Goal: Task Accomplishment & Management: Manage account settings

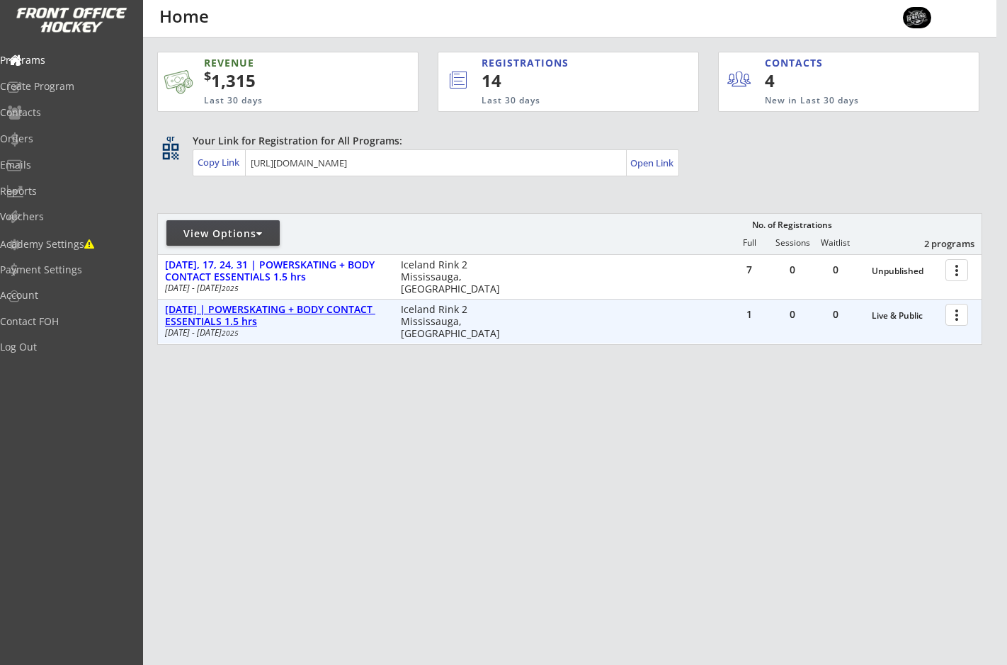
click at [248, 314] on div "[DATE] | POWERSKATING + BODY CONTACT ESSENTIALS 1.5 hrs" at bounding box center [275, 316] width 221 height 24
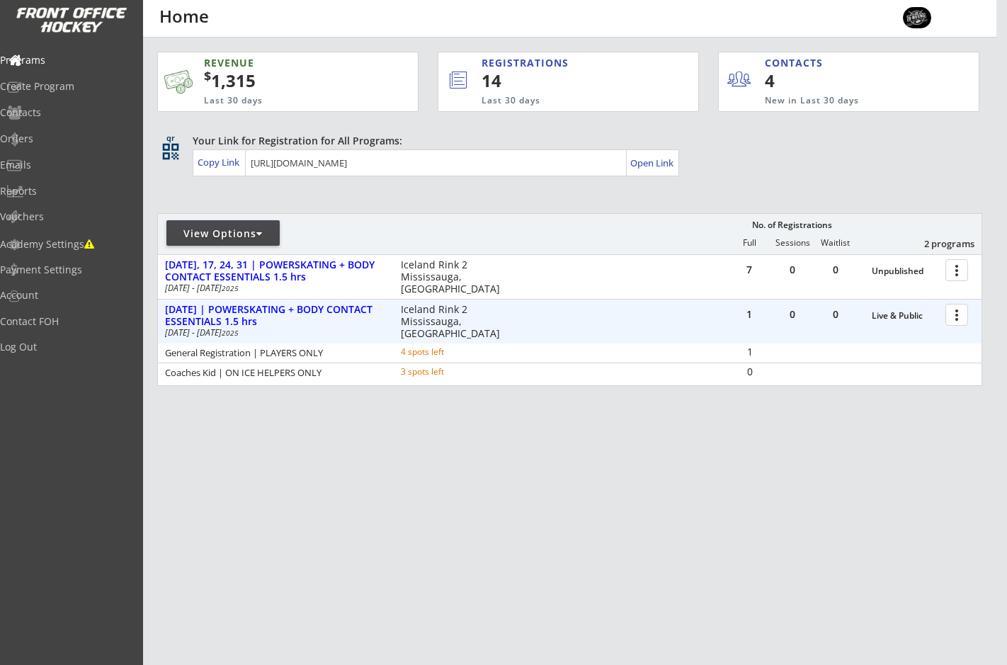
click at [964, 317] on div at bounding box center [959, 314] width 25 height 25
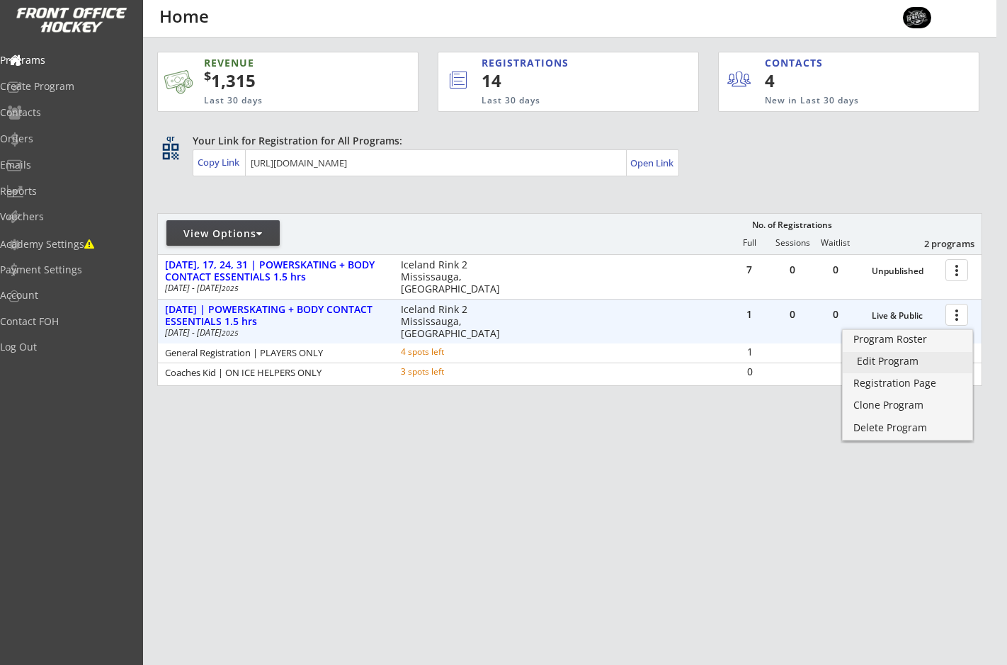
click at [887, 357] on div "Edit Program" at bounding box center [907, 361] width 101 height 10
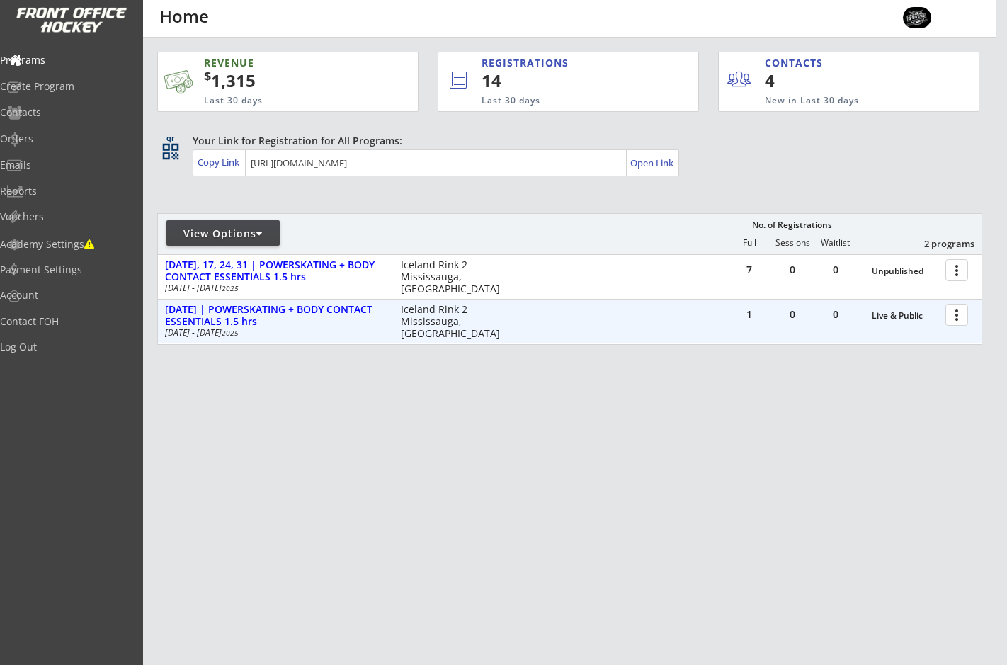
click at [962, 316] on div at bounding box center [959, 314] width 25 height 25
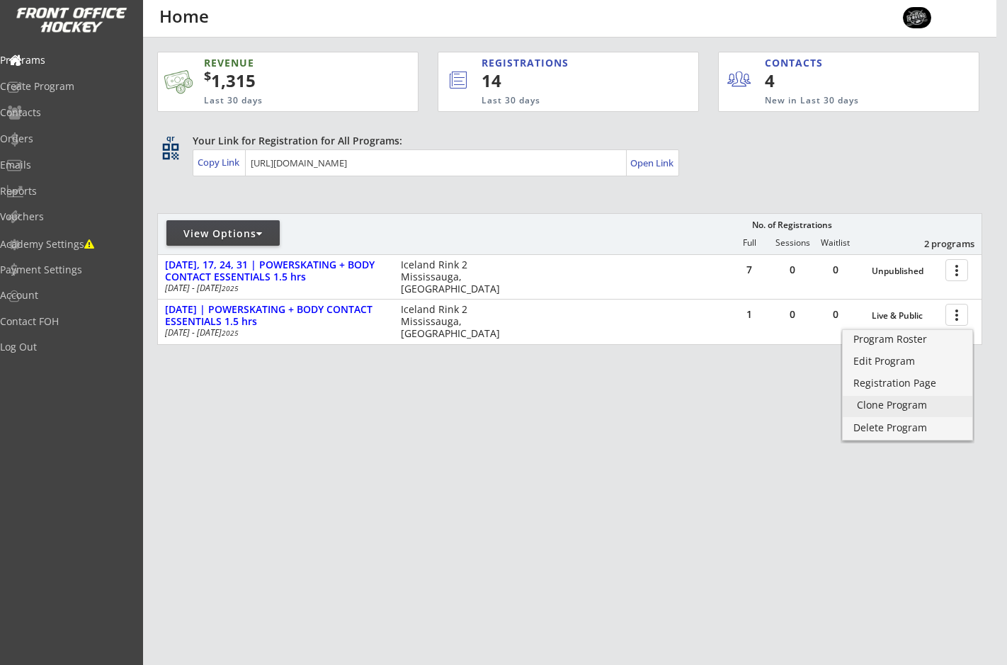
click at [902, 404] on div "Clone Program" at bounding box center [907, 405] width 101 height 10
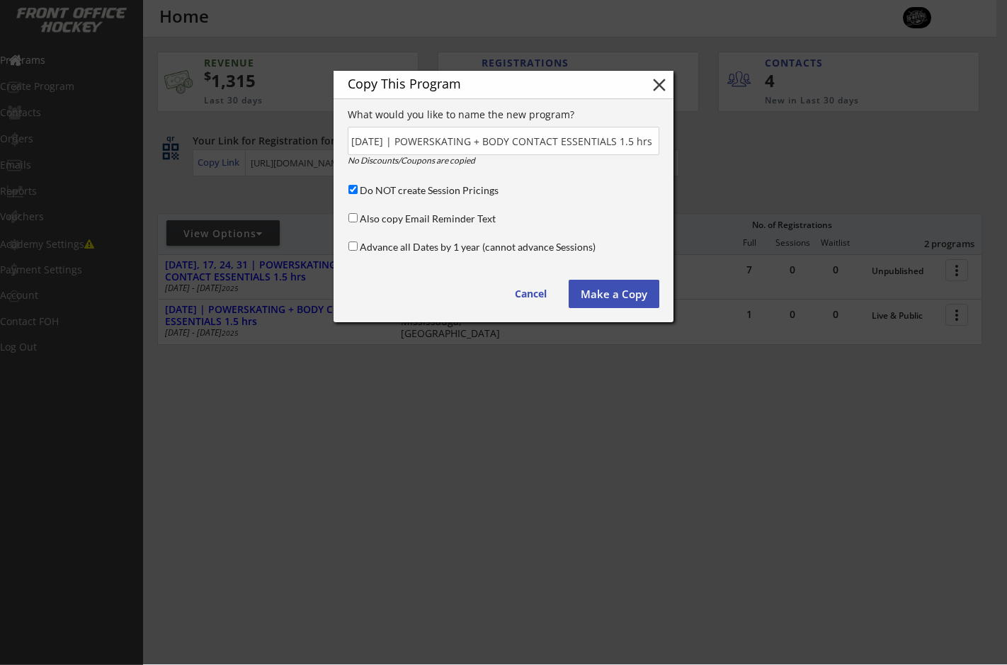
scroll to position [0, 23]
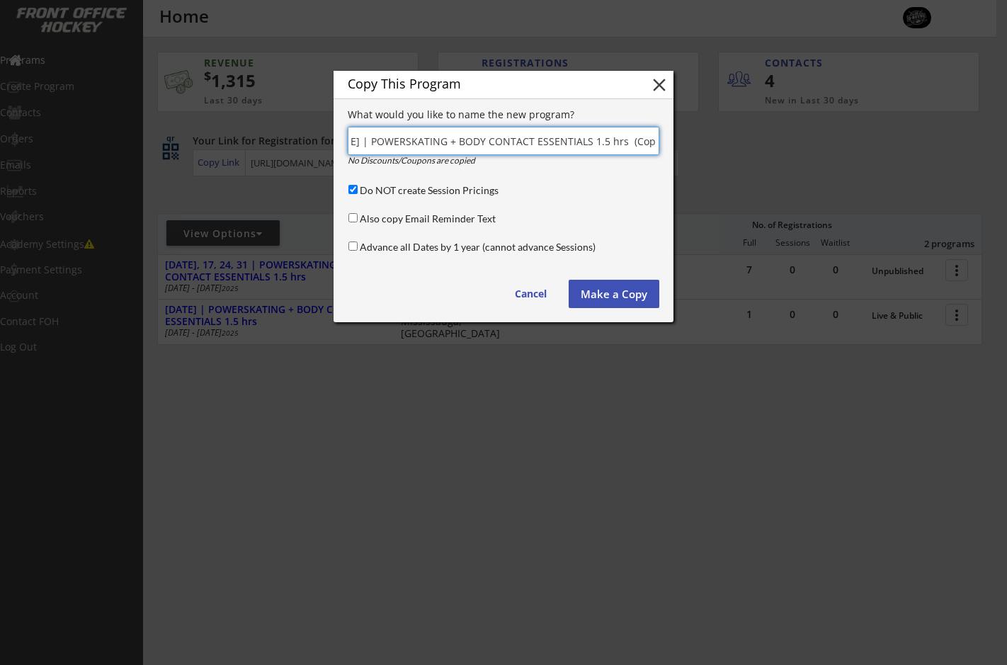
click at [453, 142] on input "input" at bounding box center [504, 141] width 312 height 28
type input "Sept 16 + 23 | POWERSKATING x 1 Hr"
click at [607, 292] on button "Make a Copy" at bounding box center [614, 294] width 91 height 28
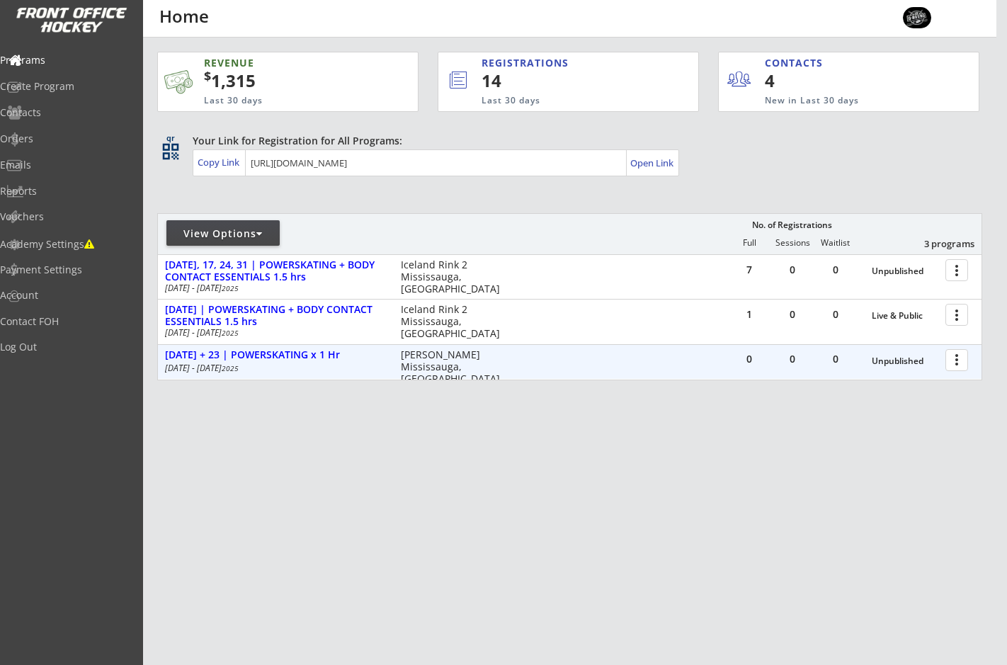
click at [960, 365] on div at bounding box center [959, 359] width 25 height 25
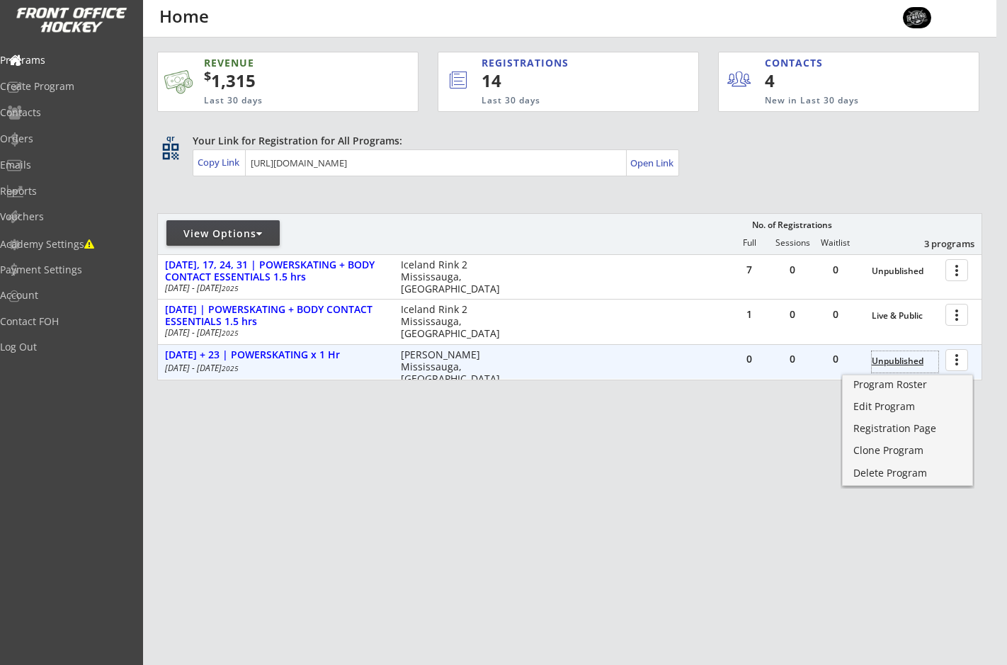
click at [918, 356] on div "Unpublished" at bounding box center [905, 361] width 67 height 10
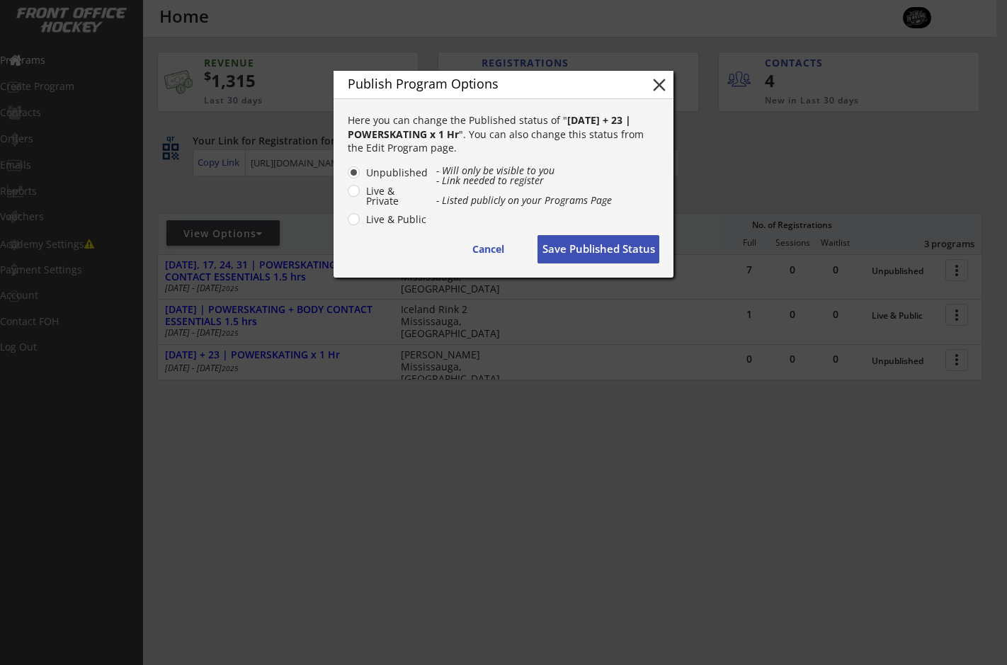
click at [363, 220] on label "Live & Public" at bounding box center [395, 220] width 67 height 10
click at [346, 177] on input "Live & Public" at bounding box center [341, 172] width 9 height 9
radio input "true"
click at [590, 247] on button "Save Published Status" at bounding box center [598, 249] width 122 height 28
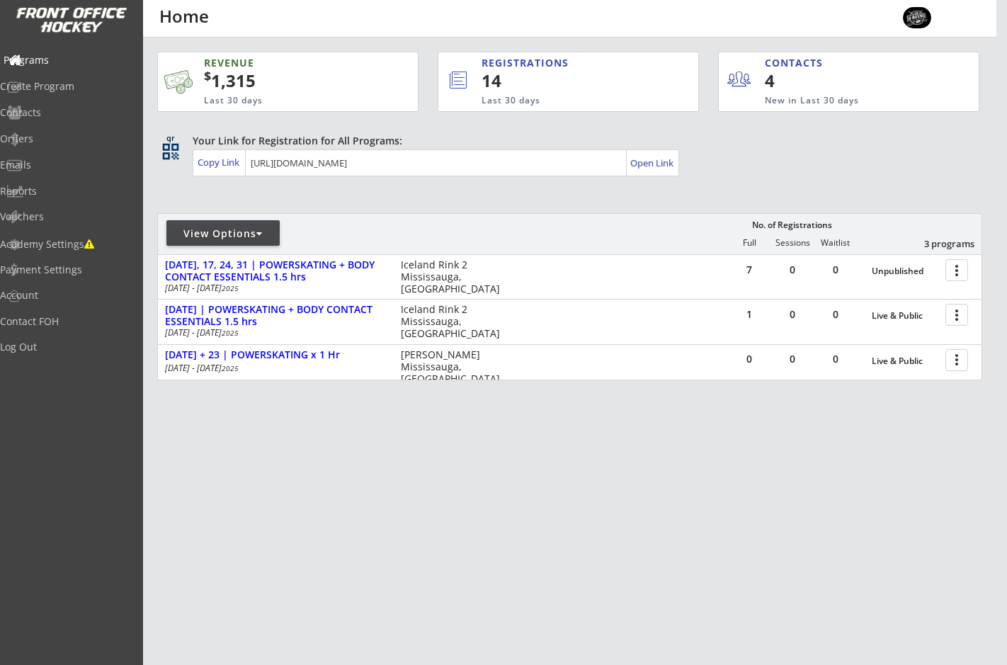
click at [51, 59] on div "Programs" at bounding box center [67, 60] width 127 height 10
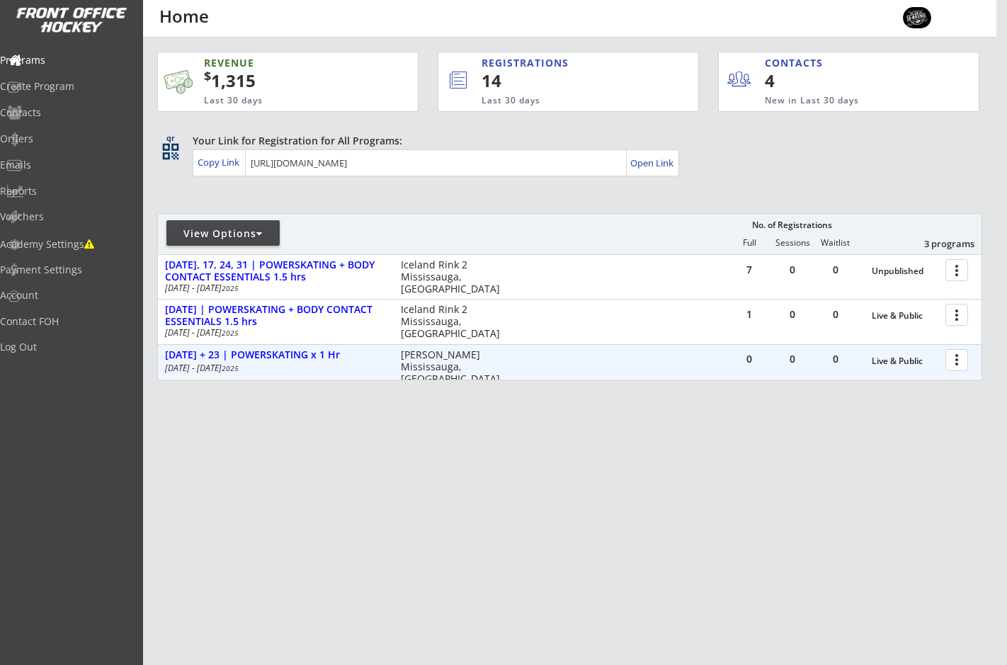
click at [961, 359] on div at bounding box center [959, 359] width 25 height 25
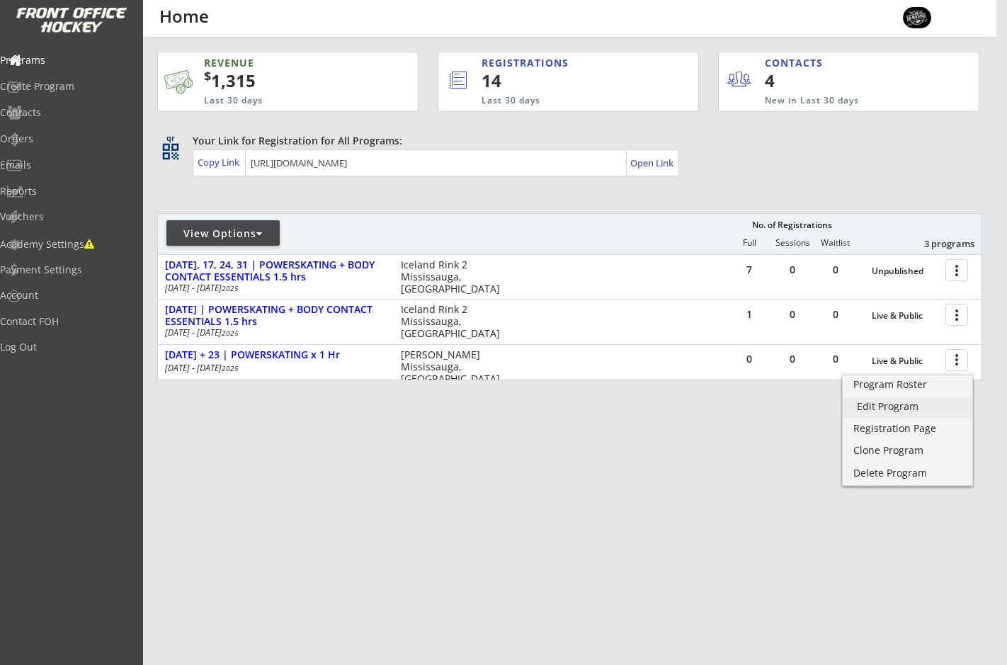
click at [883, 408] on div "Edit Program" at bounding box center [907, 407] width 101 height 10
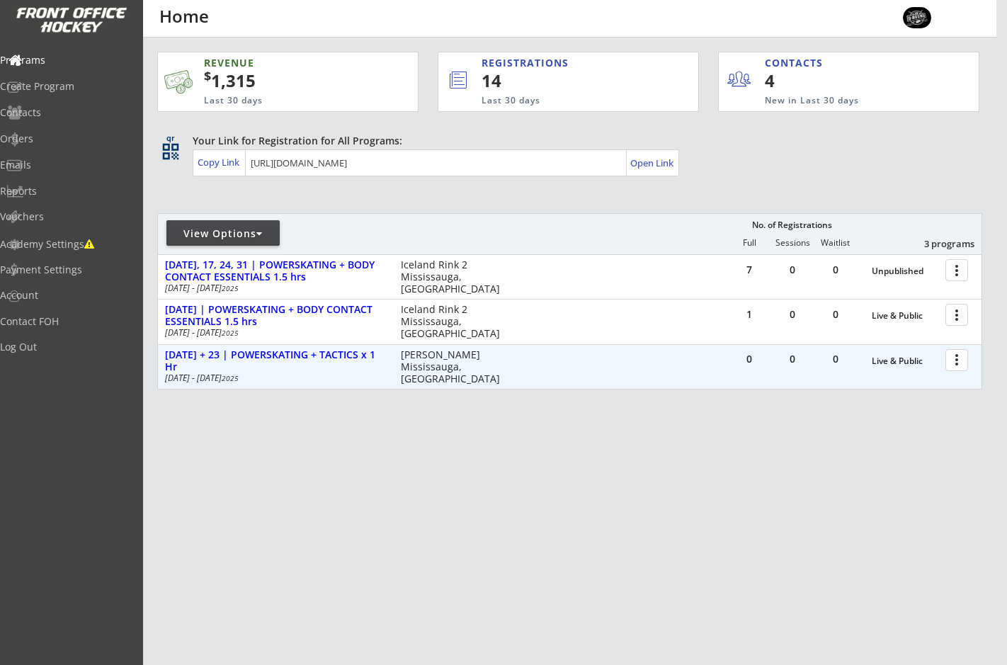
click at [957, 363] on div at bounding box center [959, 359] width 25 height 25
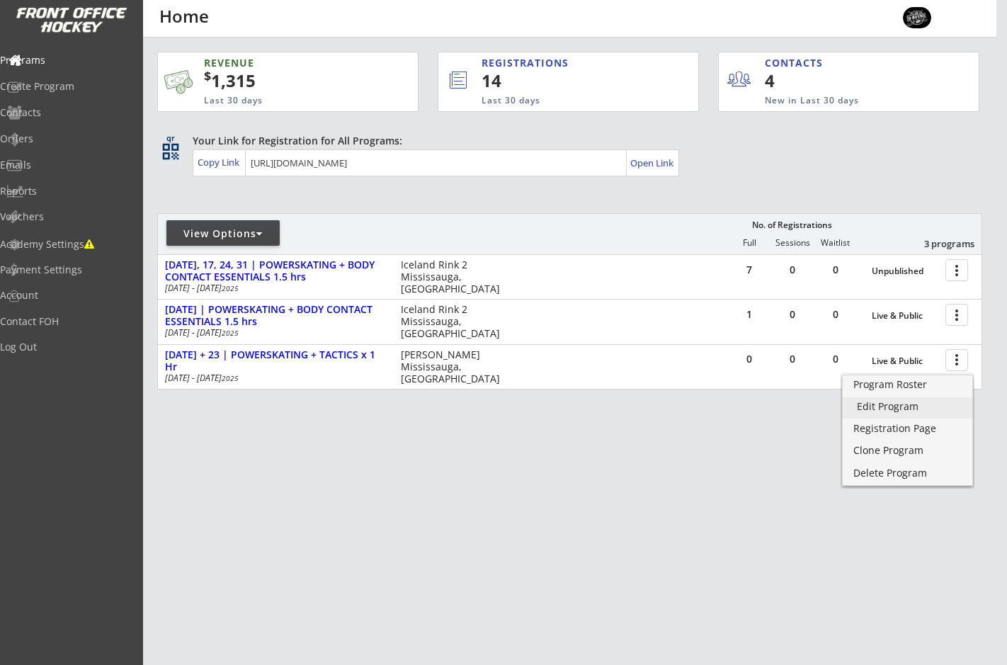
click at [877, 405] on div "Edit Program" at bounding box center [907, 407] width 101 height 10
